Goal: Find specific page/section: Find specific page/section

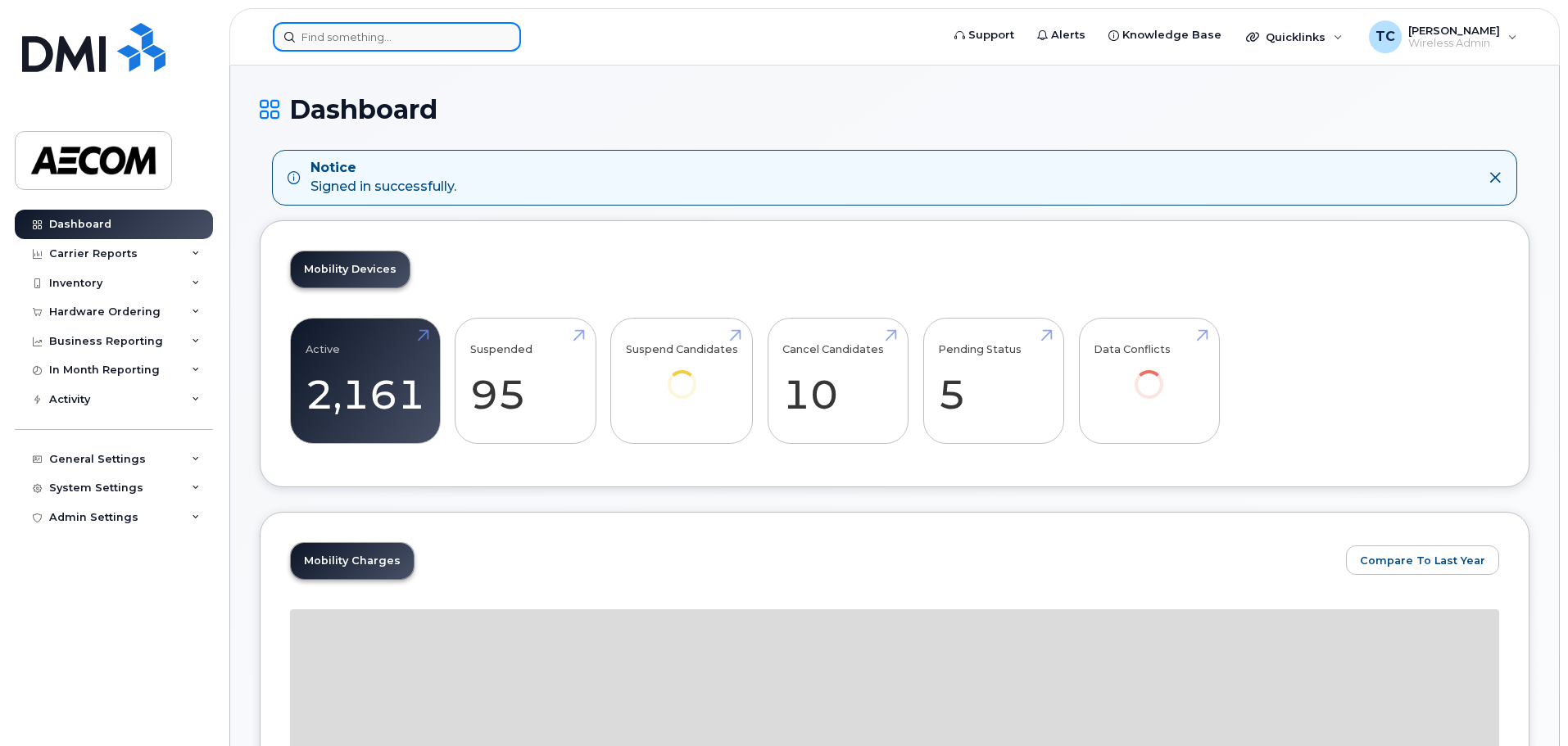
click at [382, 39] on input at bounding box center [396, 36] width 249 height 30
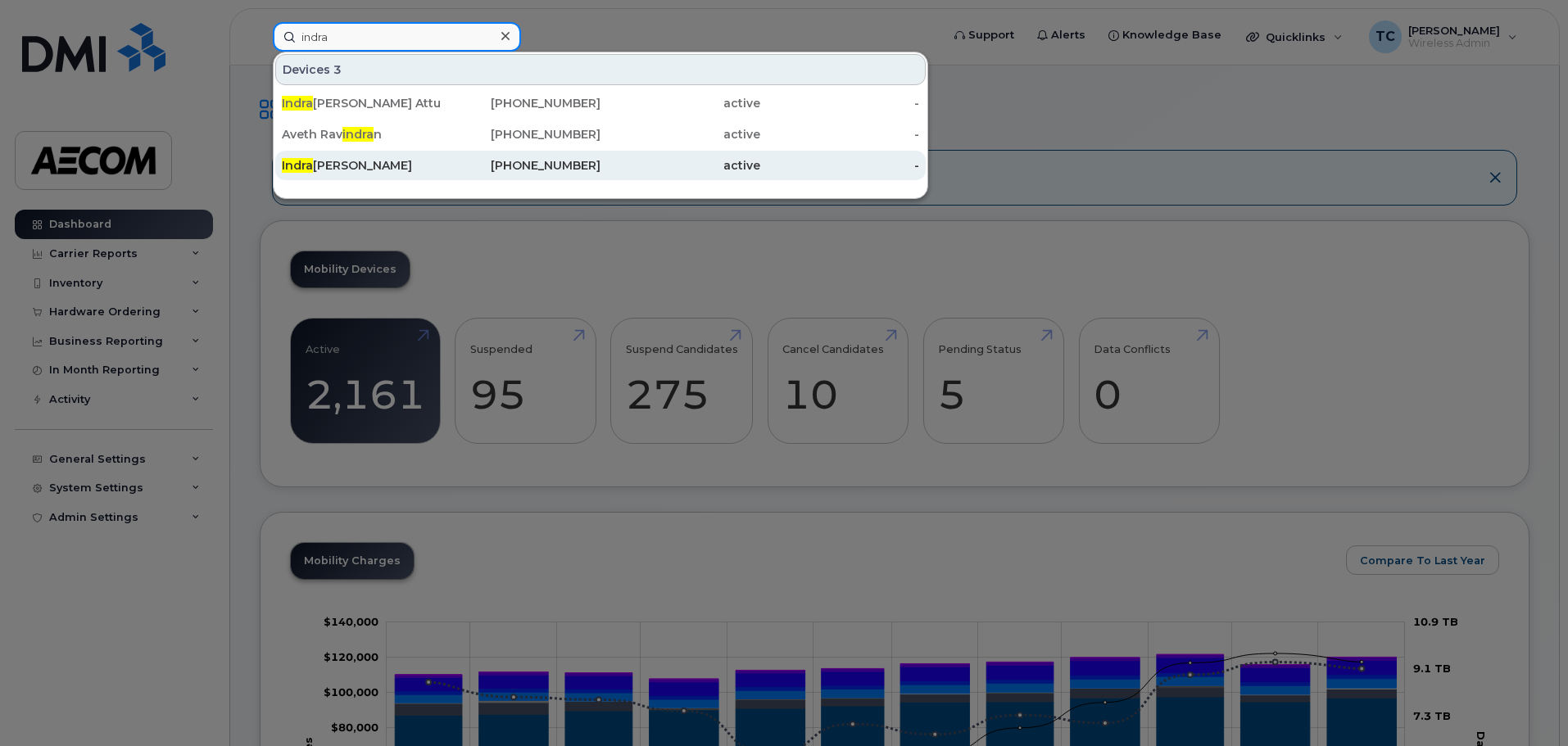
type input "indra"
click at [374, 161] on div "Indra yani Valinjkar" at bounding box center [362, 165] width 160 height 16
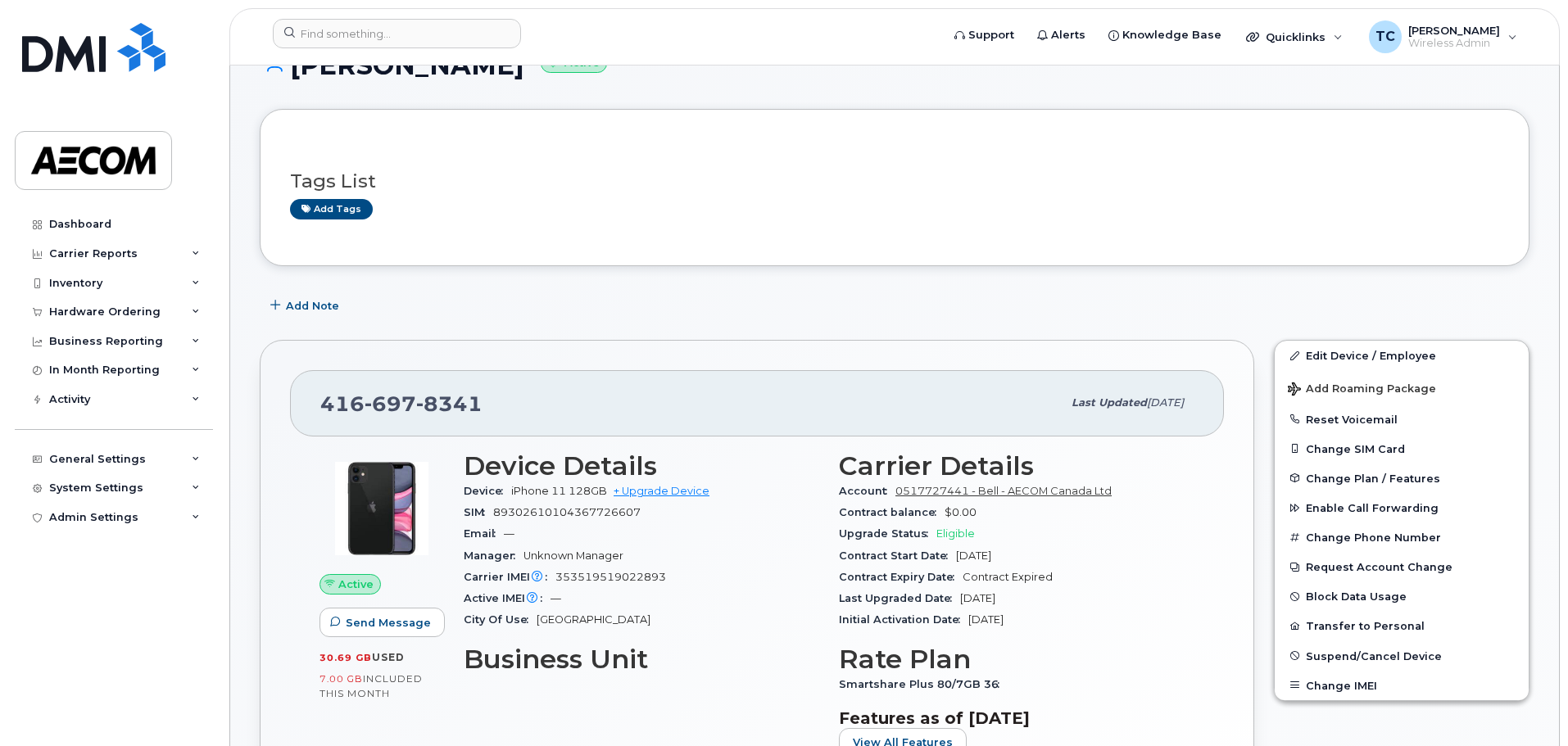
scroll to position [164, 0]
